Goal: Task Accomplishment & Management: Manage account settings

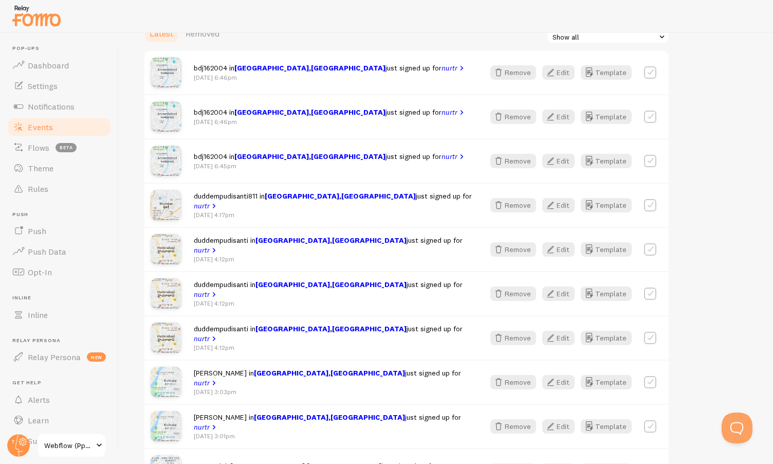
scroll to position [302, 0]
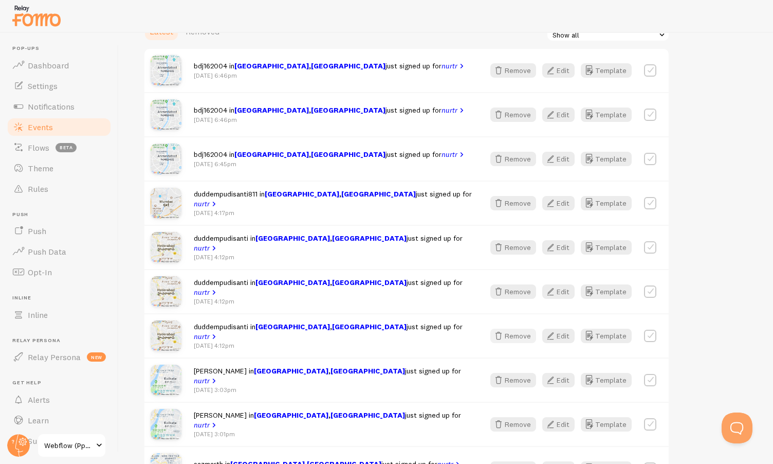
click at [510, 336] on button "Remove" at bounding box center [514, 336] width 46 height 14
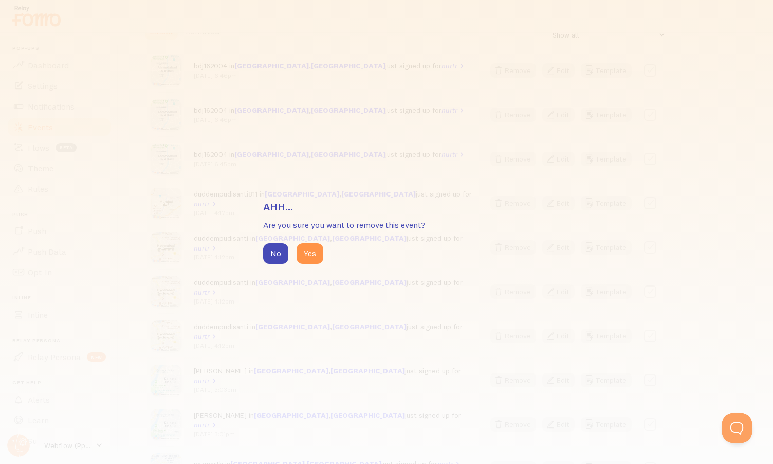
click at [310, 264] on div "Ahh... Are you sure you want to remove this event? No Yes" at bounding box center [386, 232] width 773 height 464
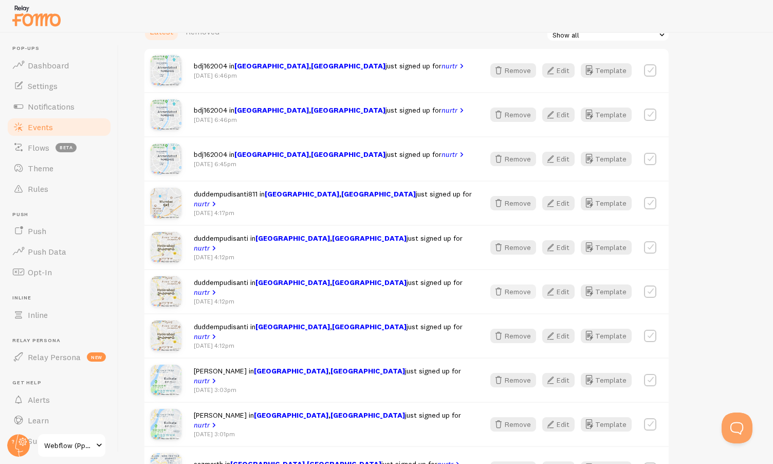
click at [505, 291] on icon "button" at bounding box center [499, 291] width 12 height 12
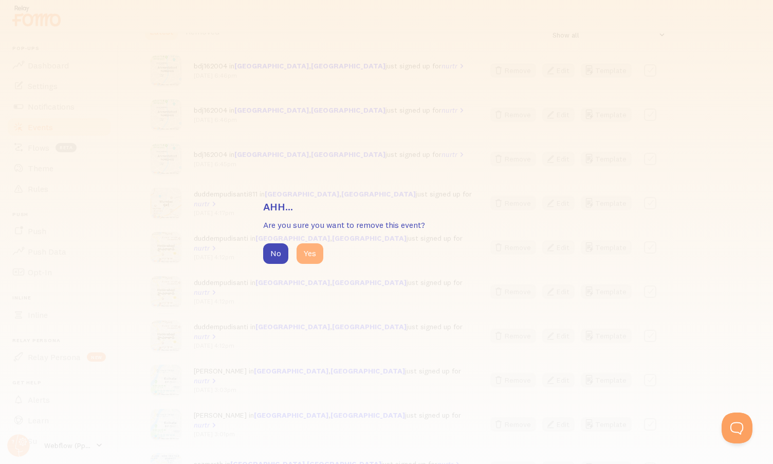
click at [317, 254] on button "Yes" at bounding box center [310, 253] width 27 height 21
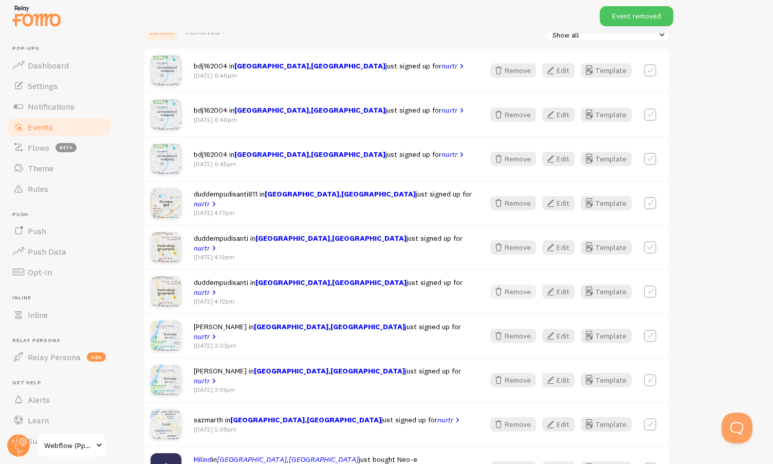
click at [513, 289] on button "Remove" at bounding box center [514, 291] width 46 height 14
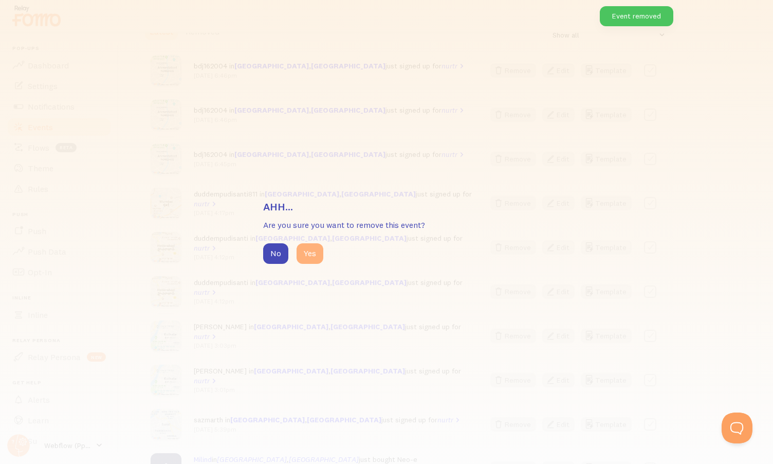
click at [306, 255] on button "Yes" at bounding box center [310, 253] width 27 height 21
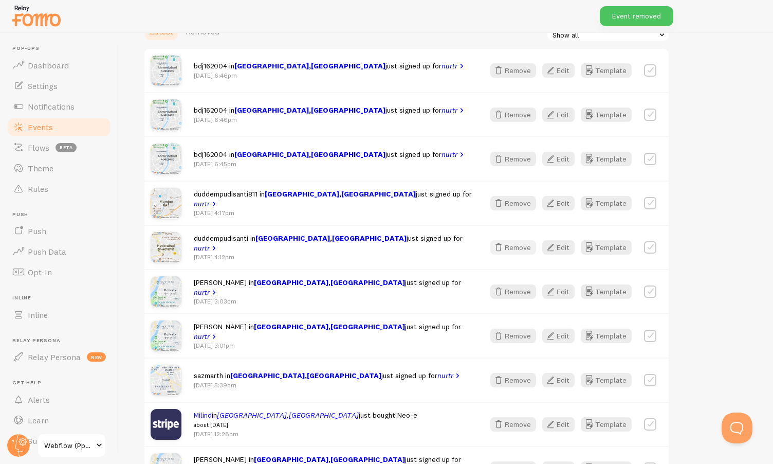
click at [501, 248] on icon "button" at bounding box center [499, 247] width 12 height 12
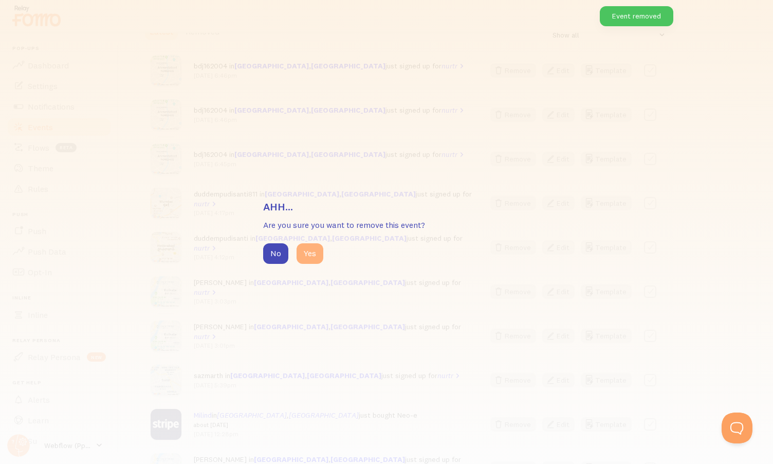
click at [314, 255] on button "Yes" at bounding box center [310, 253] width 27 height 21
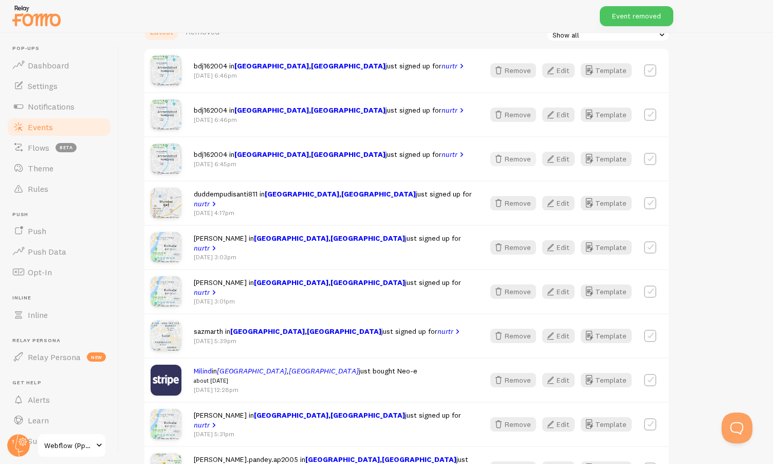
click at [510, 160] on button "Remove" at bounding box center [514, 159] width 46 height 14
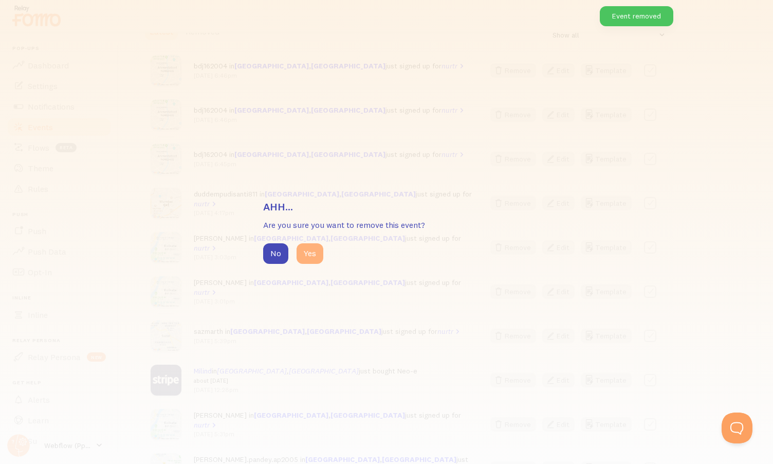
click at [317, 256] on button "Yes" at bounding box center [310, 253] width 27 height 21
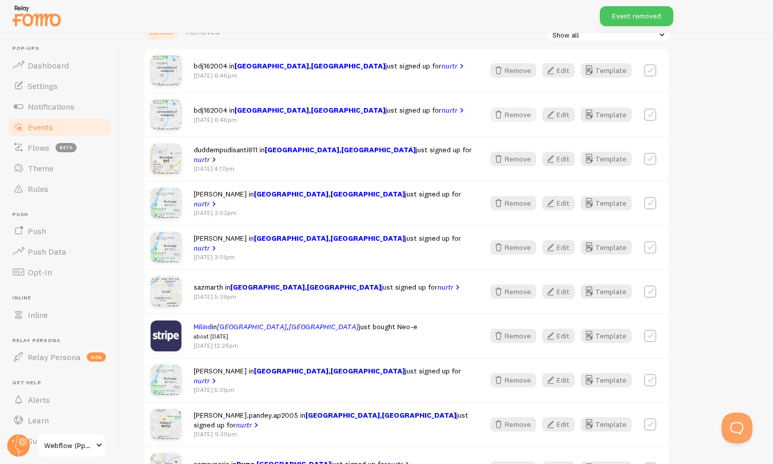
click at [511, 117] on button "Remove" at bounding box center [514, 114] width 46 height 14
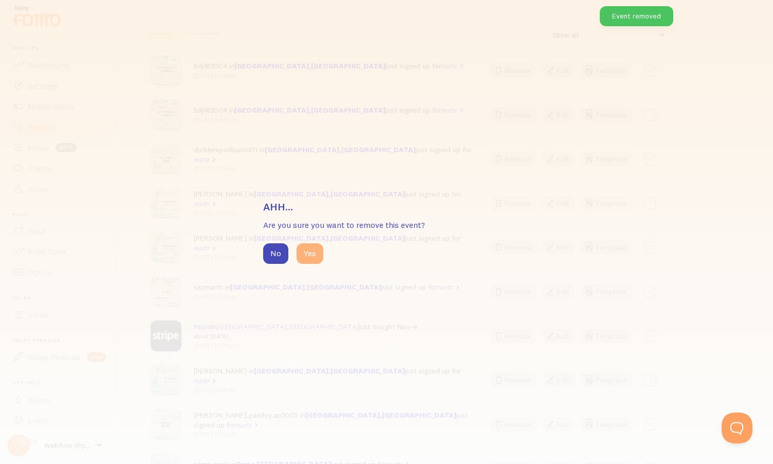
click at [318, 250] on button "Yes" at bounding box center [310, 253] width 27 height 21
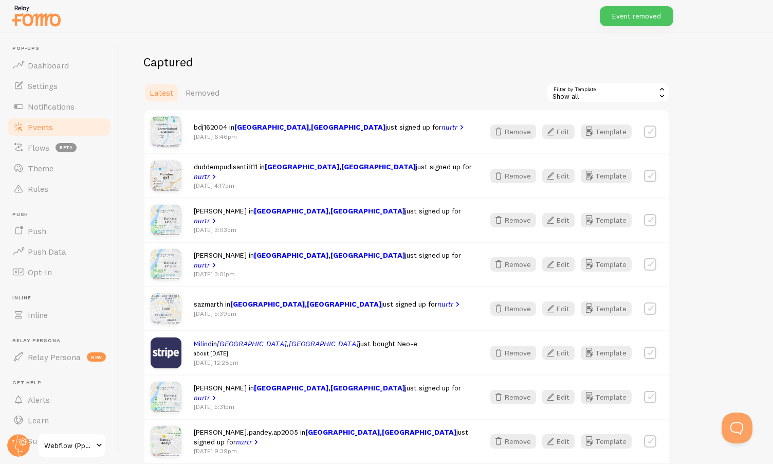
scroll to position [235, 0]
